Goal: Check status

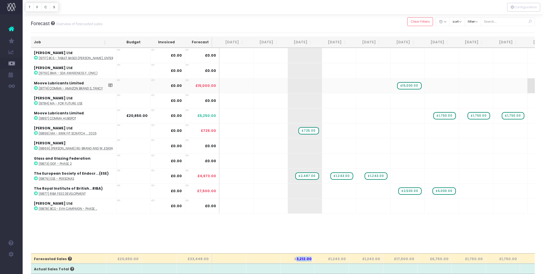
scroll to position [0, 41]
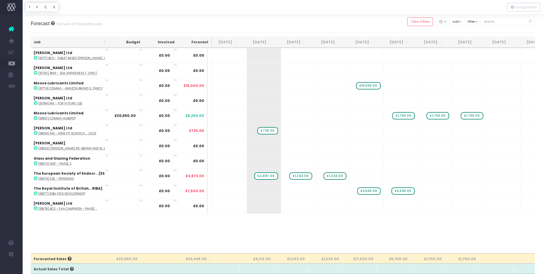
click at [481, 16] on div "filter By Job Lead All PM: DF PM: YP PM: [PERSON_NAME] PM: LF PM: MR PM: CE PM:…" at bounding box center [472, 22] width 16 height 12
click at [481, 21] on button "filter" at bounding box center [472, 21] width 16 height 9
drag, startPoint x: 479, startPoint y: 118, endPoint x: 478, endPoint y: 126, distance: 7.4
click at [475, 185] on span at bounding box center [472, 187] width 5 height 5
click at [479, 184] on input "Status: Quote" at bounding box center [480, 186] width 4 height 4
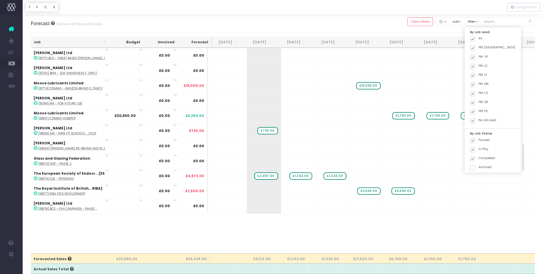
checkbox input "false"
click at [475, 194] on span at bounding box center [472, 196] width 5 height 5
click at [479, 193] on input "All Other jobs" at bounding box center [480, 195] width 4 height 4
checkbox input "true"
click at [482, 179] on button "Apply" at bounding box center [477, 176] width 17 height 9
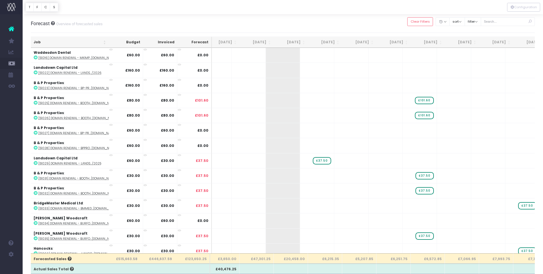
click at [235, 43] on th "[DATE]" at bounding box center [222, 42] width 34 height 11
click at [236, 42] on th "[DATE]" at bounding box center [222, 42] width 34 height 11
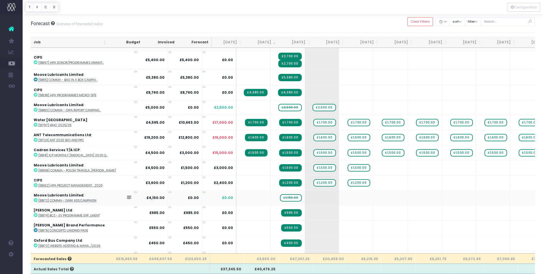
scroll to position [0, 2]
